Goal: Book appointment/travel/reservation

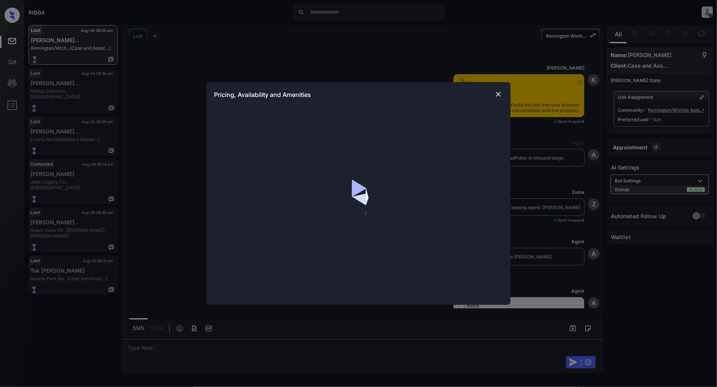
scroll to position [2564, 0]
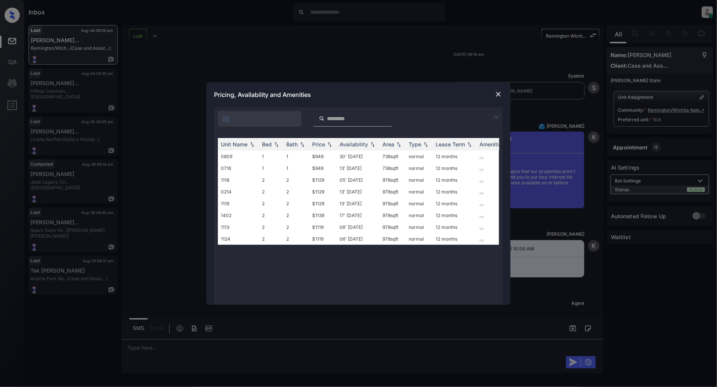
click at [499, 93] on img at bounding box center [499, 95] width 8 height 8
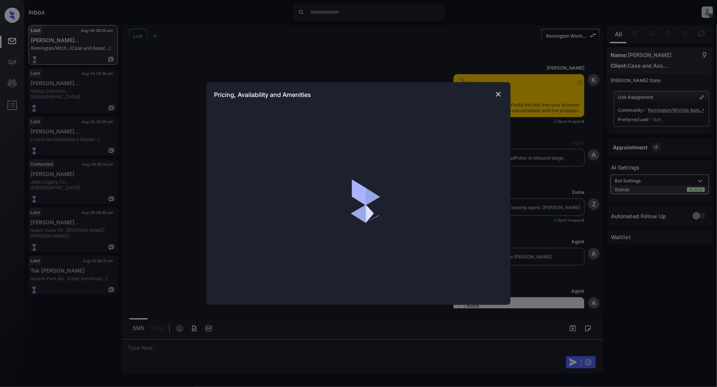
scroll to position [2183, 0]
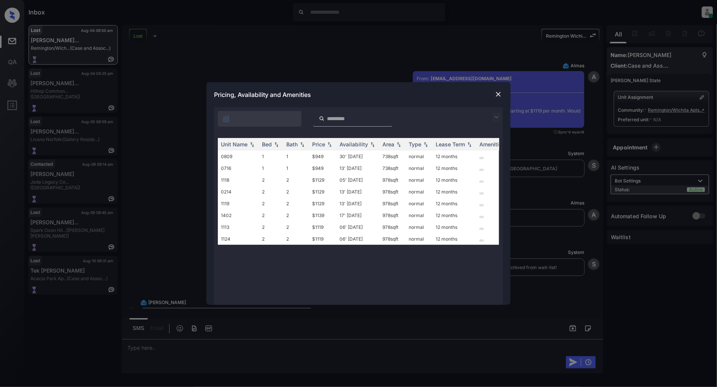
click at [503, 117] on div at bounding box center [498, 117] width 9 height 9
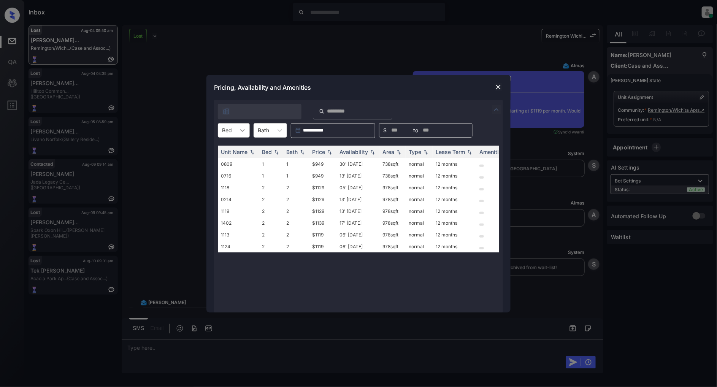
click at [240, 130] on icon at bounding box center [243, 131] width 8 height 8
click at [240, 165] on div "2" at bounding box center [234, 163] width 32 height 14
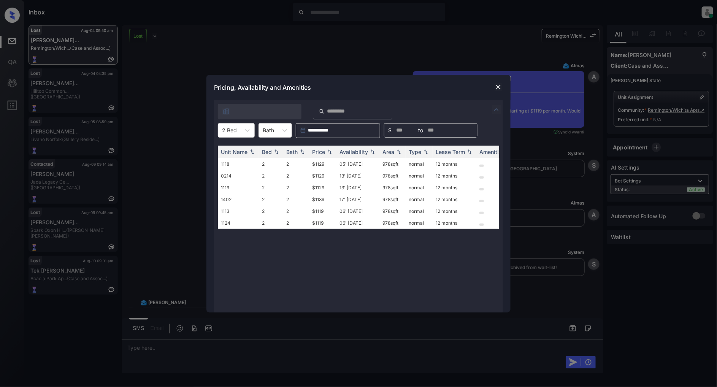
click at [495, 85] on img at bounding box center [499, 87] width 8 height 8
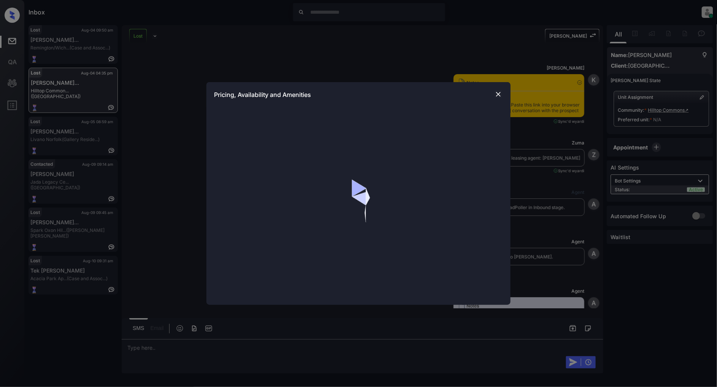
scroll to position [1902, 0]
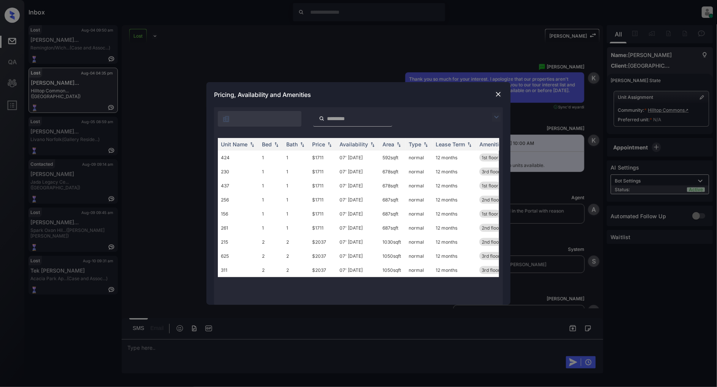
click at [497, 97] on img at bounding box center [499, 95] width 8 height 8
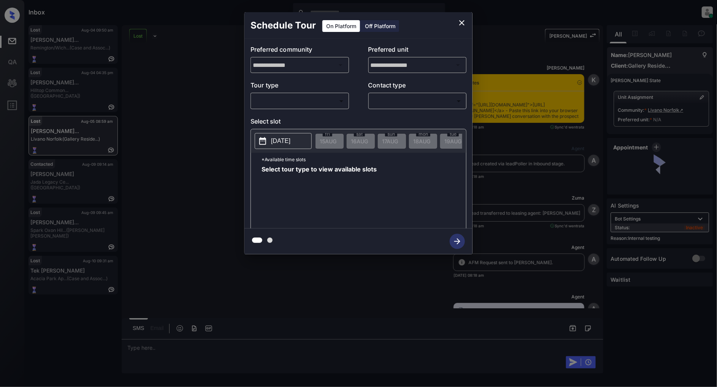
scroll to position [2386, 0]
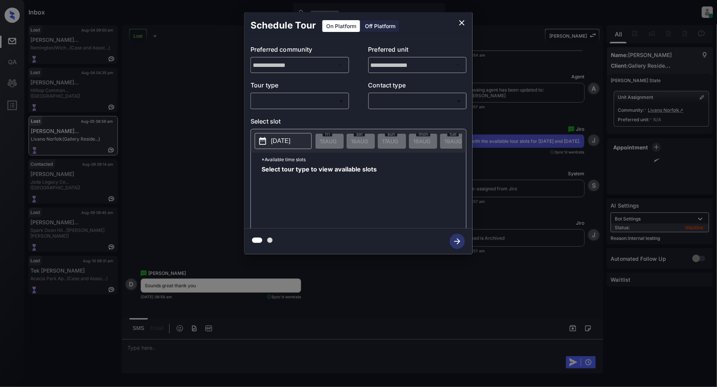
click at [253, 110] on div "**********" at bounding box center [359, 134] width 228 height 190
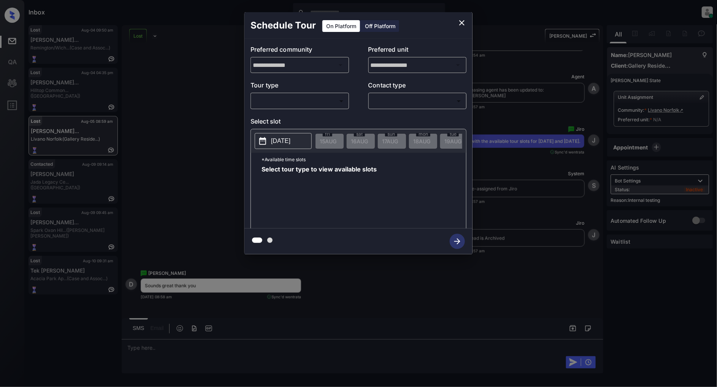
click at [274, 99] on body "Inbox Patrick Deasis Online Set yourself offline Set yourself on break Profile …" at bounding box center [358, 193] width 717 height 387
click at [282, 119] on li "In Person" at bounding box center [300, 118] width 94 height 14
type input "********"
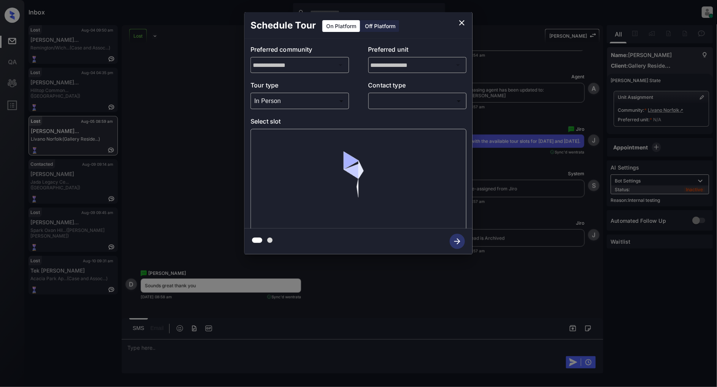
click at [407, 108] on div "​ ​" at bounding box center [418, 101] width 99 height 16
click at [398, 105] on body "Inbox Patrick Deasis Online Set yourself offline Set yourself on break Profile …" at bounding box center [358, 193] width 717 height 387
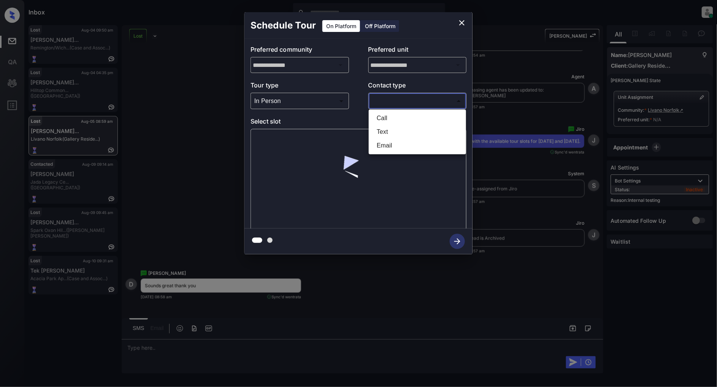
click at [398, 135] on li "Text" at bounding box center [418, 132] width 94 height 14
type input "****"
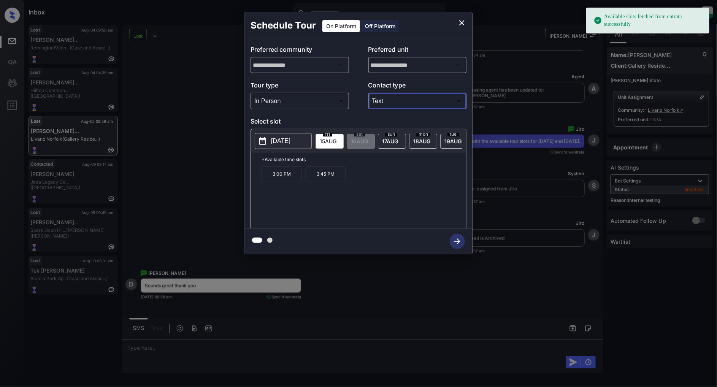
click at [276, 139] on p "2025-08-15" at bounding box center [280, 141] width 19 height 9
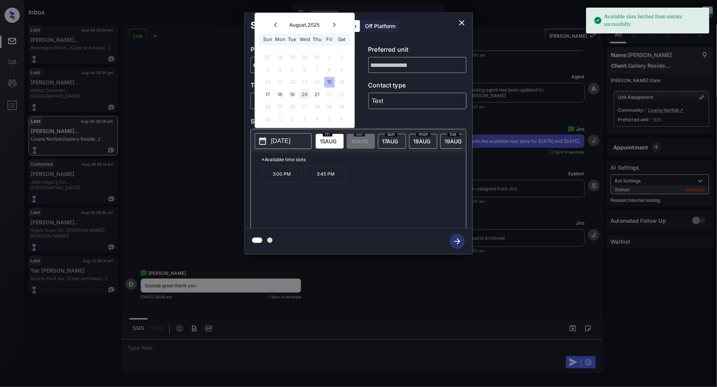
click at [310, 96] on div "20" at bounding box center [305, 94] width 10 height 10
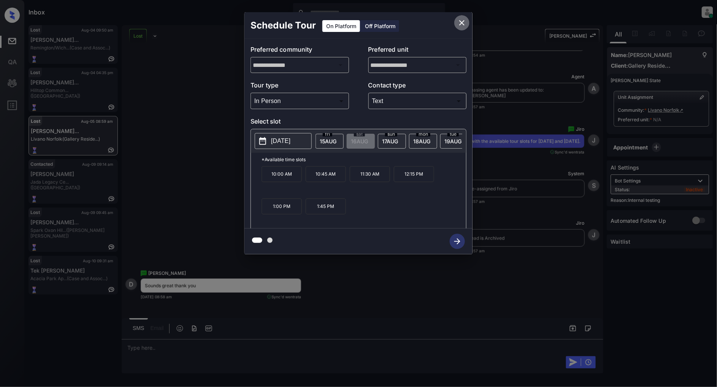
click at [464, 22] on icon "close" at bounding box center [462, 22] width 9 height 9
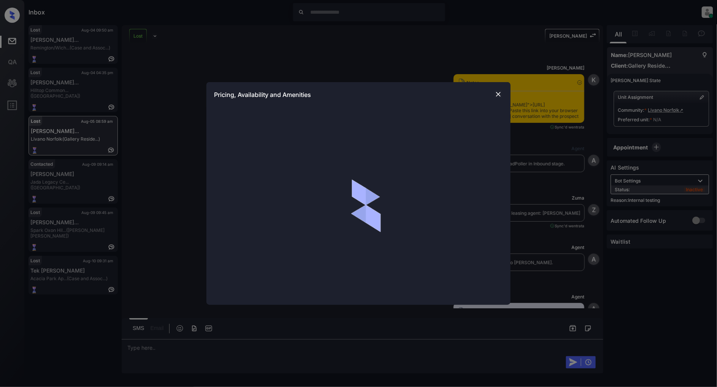
scroll to position [1541, 0]
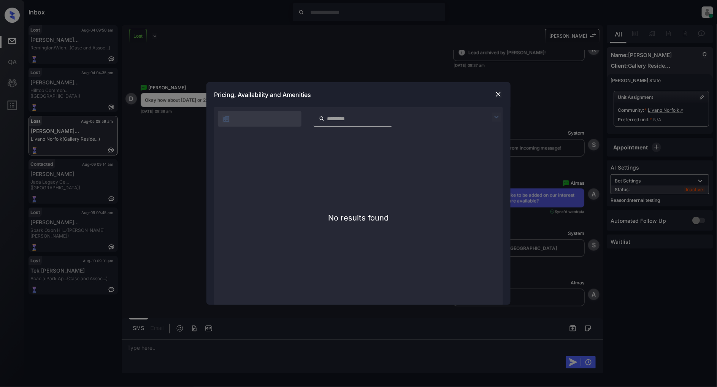
click at [496, 95] on img at bounding box center [499, 95] width 8 height 8
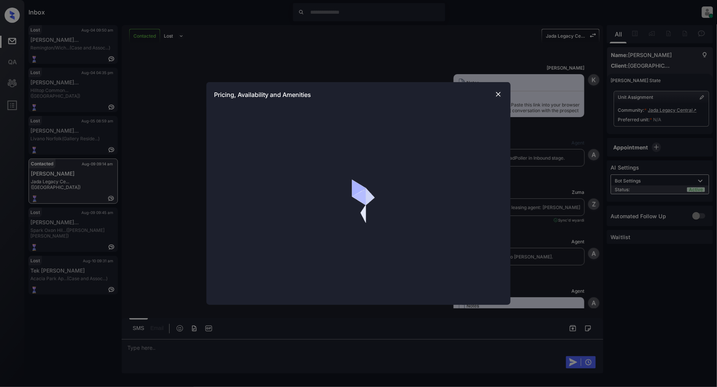
scroll to position [1206, 0]
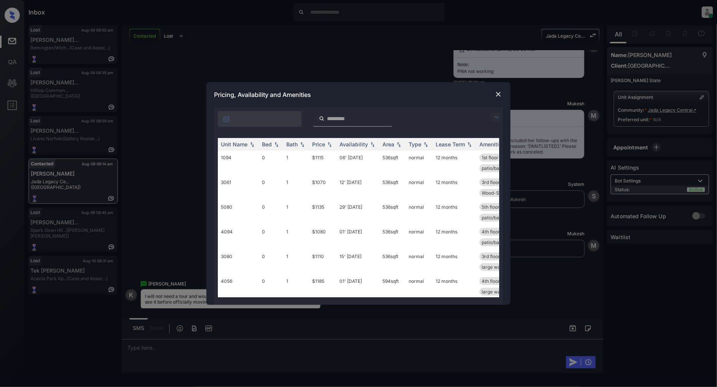
click at [496, 94] on img at bounding box center [499, 95] width 8 height 8
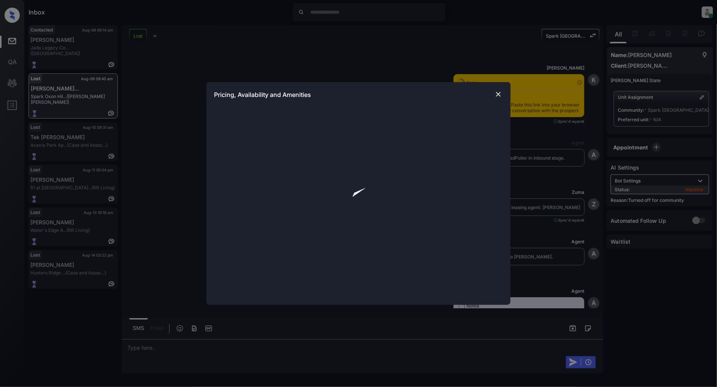
scroll to position [2180, 0]
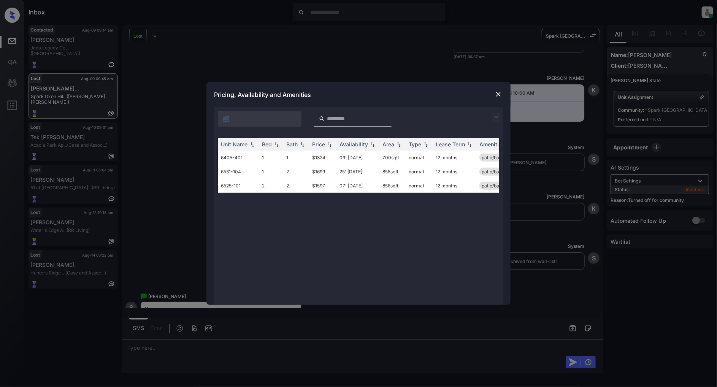
click at [501, 92] on img at bounding box center [499, 95] width 8 height 8
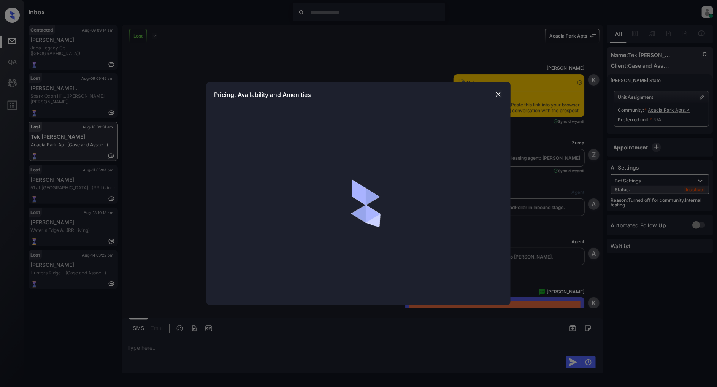
scroll to position [3721, 0]
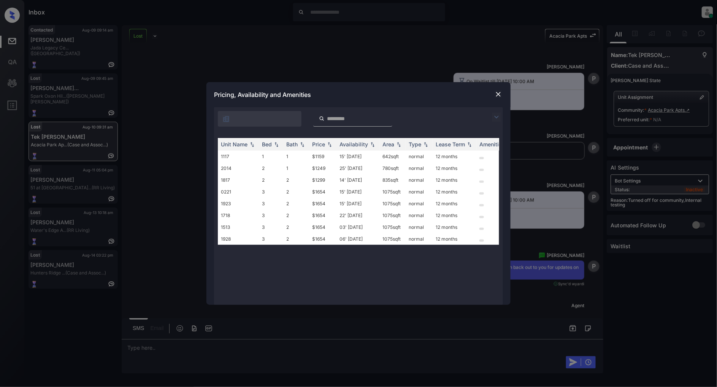
click at [501, 97] on img at bounding box center [499, 95] width 8 height 8
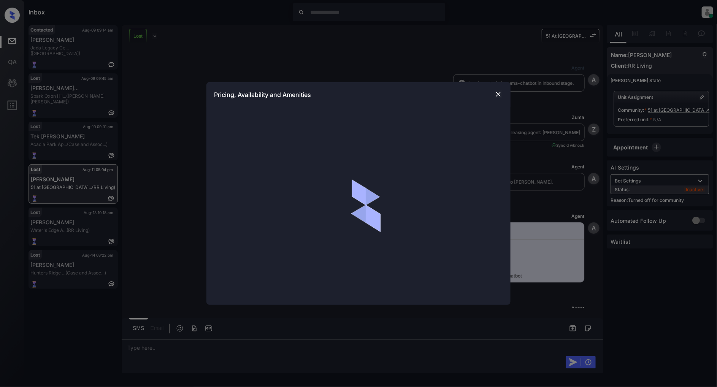
scroll to position [1508, 0]
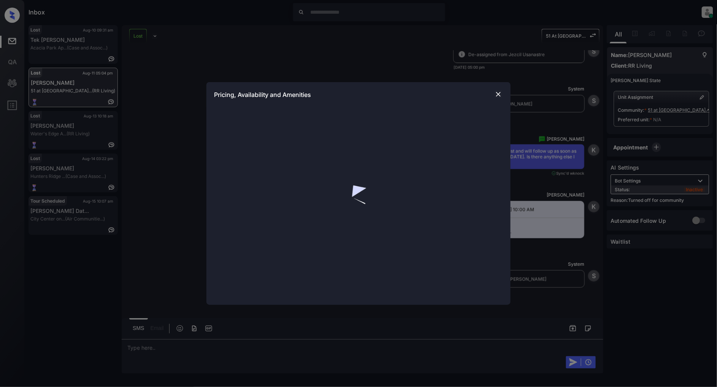
click at [499, 93] on img at bounding box center [499, 95] width 8 height 8
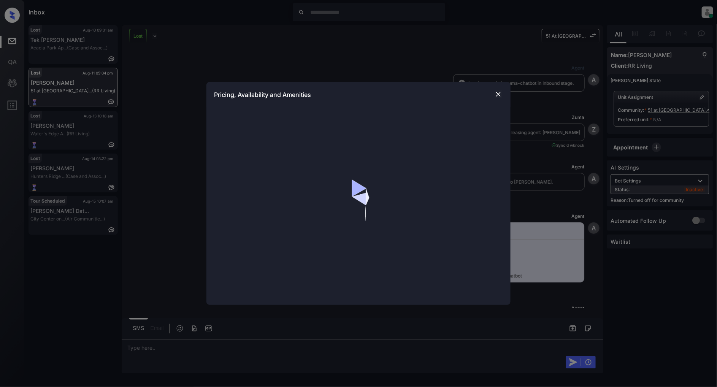
scroll to position [1508, 0]
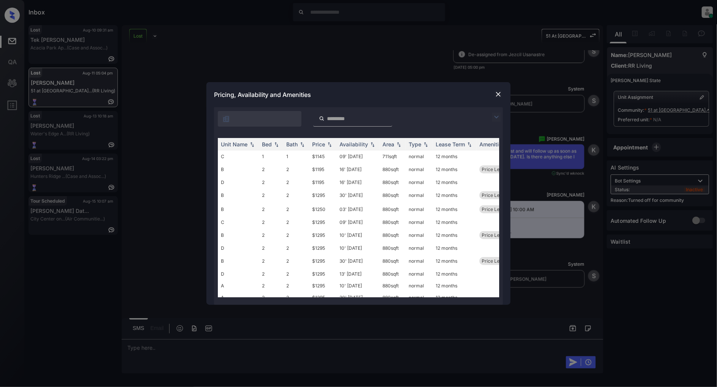
click at [502, 97] on img at bounding box center [499, 95] width 8 height 8
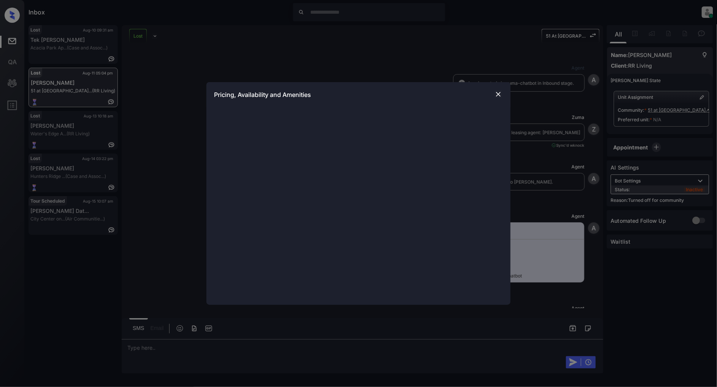
scroll to position [1508, 0]
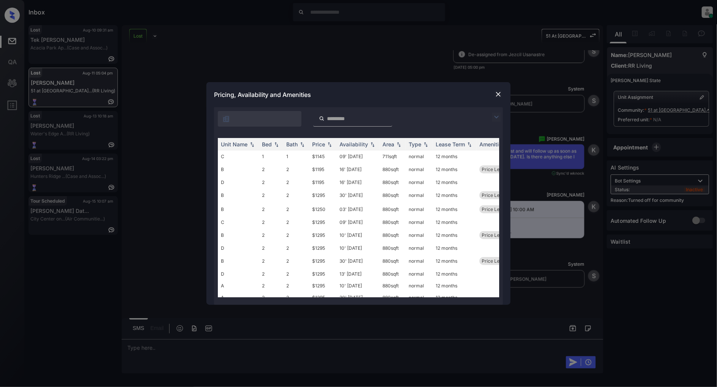
click at [501, 113] on img at bounding box center [496, 117] width 9 height 9
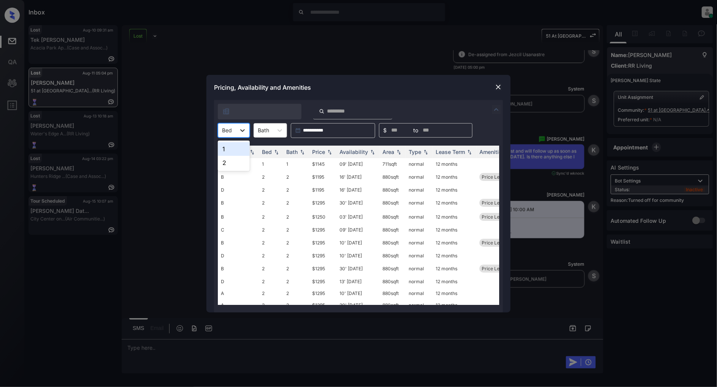
click at [246, 132] on icon at bounding box center [243, 131] width 8 height 8
click at [234, 150] on div "1" at bounding box center [234, 149] width 32 height 14
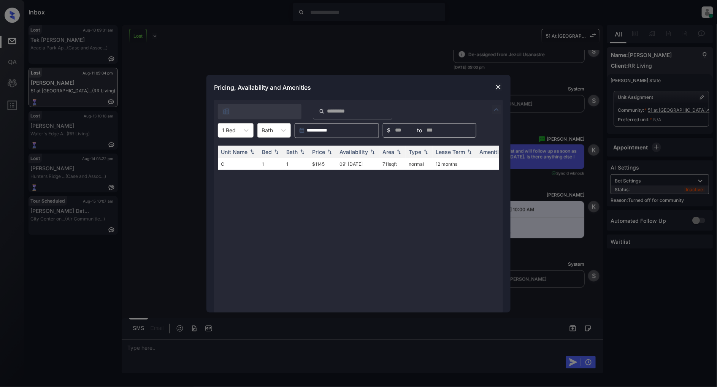
click at [497, 86] on img at bounding box center [499, 87] width 8 height 8
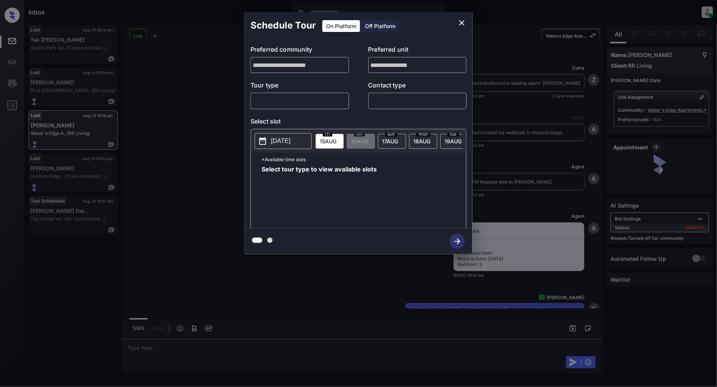
scroll to position [2787, 0]
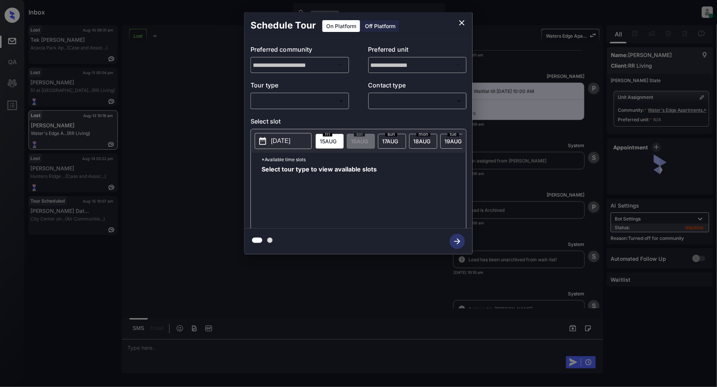
click at [313, 96] on body "Inbox Patrick Deasis Online Set yourself offline Set yourself on break Profile …" at bounding box center [358, 193] width 717 height 387
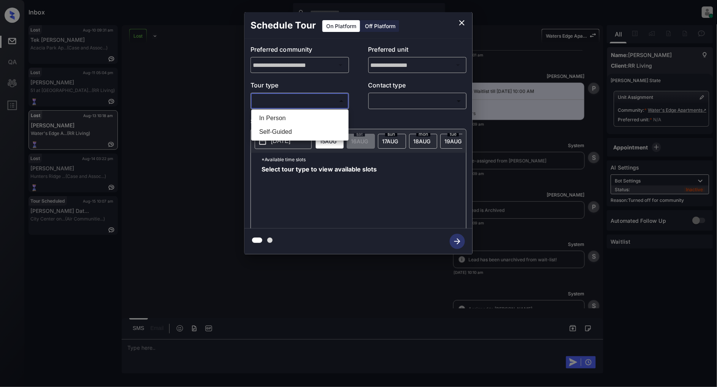
click at [294, 118] on li "In Person" at bounding box center [300, 118] width 94 height 14
type input "********"
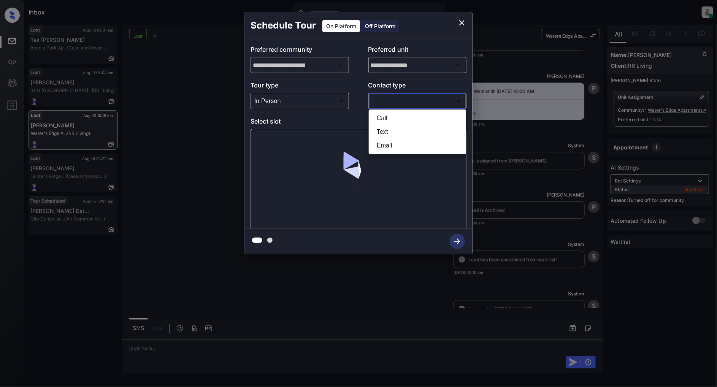
click at [417, 105] on body "Inbox Patrick Deasis Online Set yourself offline Set yourself on break Profile …" at bounding box center [358, 193] width 717 height 387
click at [400, 129] on li "Text" at bounding box center [418, 132] width 94 height 14
type input "****"
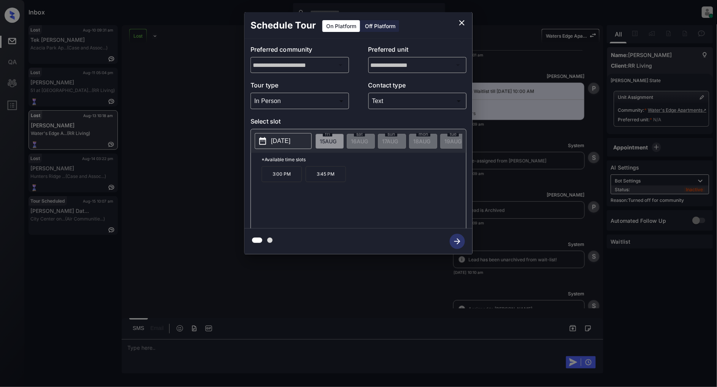
click at [291, 143] on p "2025-08-15" at bounding box center [280, 141] width 19 height 9
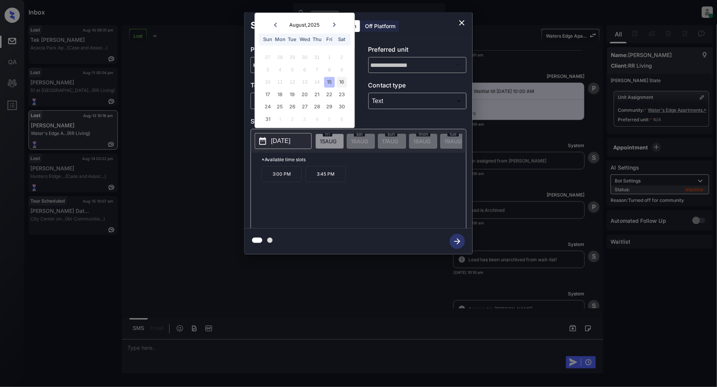
click at [340, 80] on div "16" at bounding box center [342, 82] width 10 height 10
click at [321, 94] on div "21" at bounding box center [317, 94] width 10 height 10
click at [329, 94] on div "22" at bounding box center [329, 94] width 10 height 10
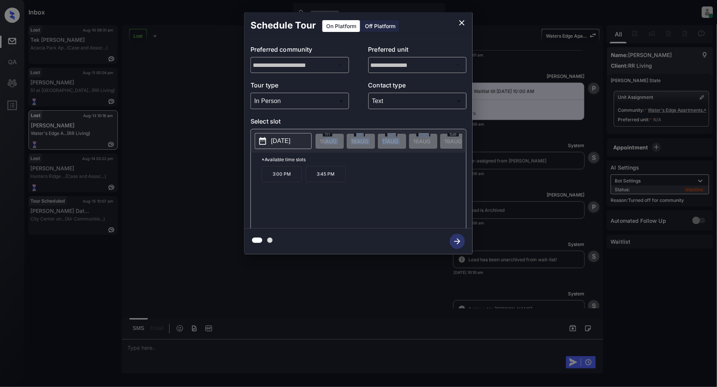
drag, startPoint x: 409, startPoint y: 141, endPoint x: 324, endPoint y: 143, distance: 84.8
click at [461, 19] on icon "close" at bounding box center [462, 22] width 9 height 9
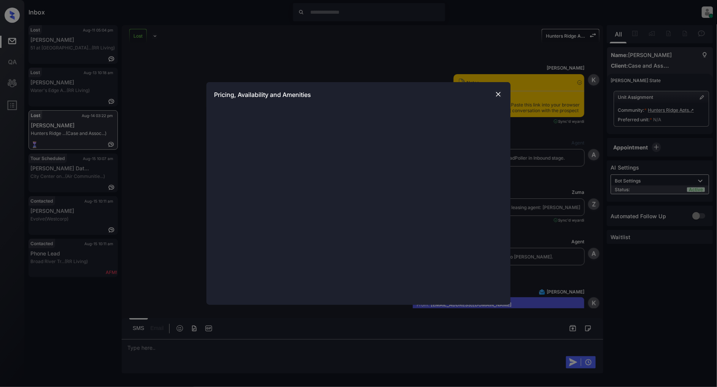
scroll to position [2113, 0]
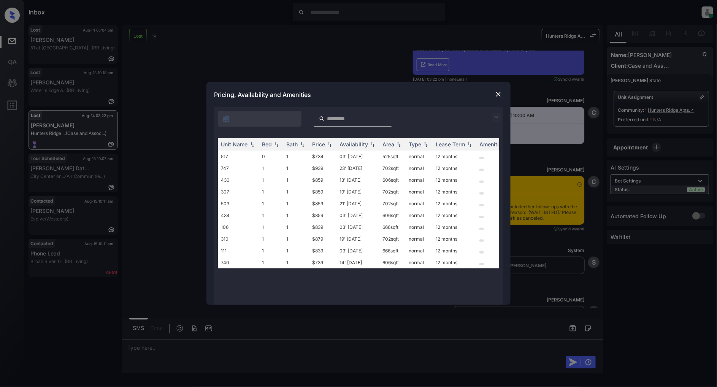
click at [499, 95] on img at bounding box center [499, 95] width 8 height 8
